Goal: Navigation & Orientation: Understand site structure

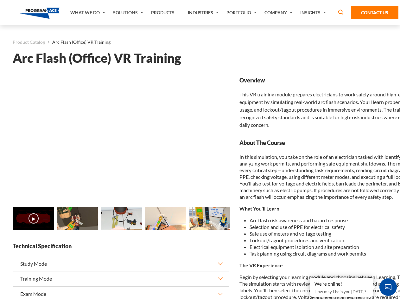
click at [88, 13] on link "What We Do" at bounding box center [88, 12] width 43 height 25
click at [129, 13] on link "Solutions" at bounding box center [129, 12] width 38 height 25
click at [204, 13] on link "Industries" at bounding box center [204, 12] width 39 height 25
click at [280, 13] on link "Company" at bounding box center [279, 12] width 36 height 25
click at [314, 13] on link "Insights" at bounding box center [314, 12] width 34 height 25
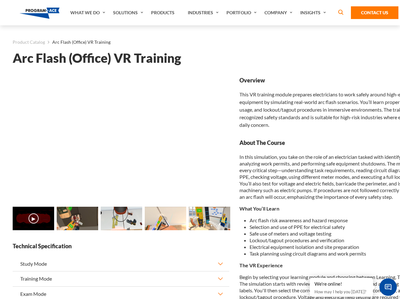
click at [0, 222] on main "Product Catalog Arc Flash (Office) VR Training Arc Flash (Office) VR Training L…" at bounding box center [200, 276] width 400 height 502
